Goal: Complete application form

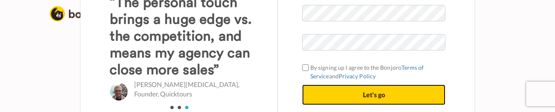
click at [367, 88] on button "Let's go" at bounding box center [373, 95] width 143 height 21
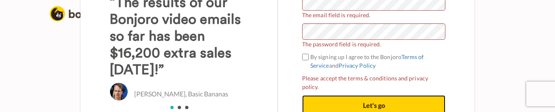
click at [331, 99] on button "Let's go" at bounding box center [373, 105] width 143 height 21
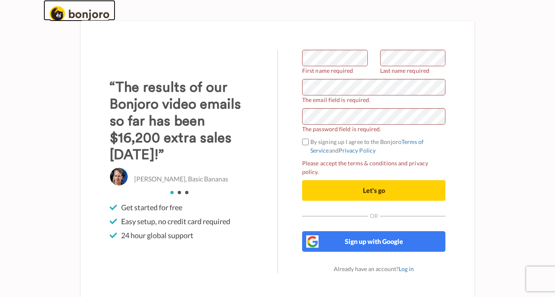
click at [97, 17] on img at bounding box center [80, 13] width 60 height 15
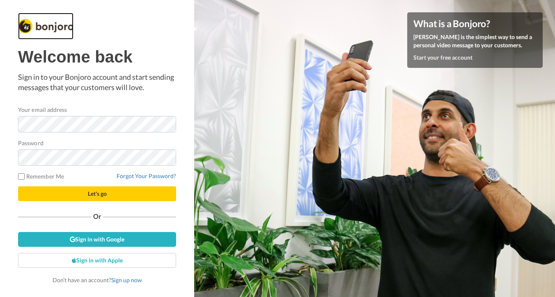
click at [58, 25] on img at bounding box center [45, 26] width 55 height 14
